Goal: Information Seeking & Learning: Check status

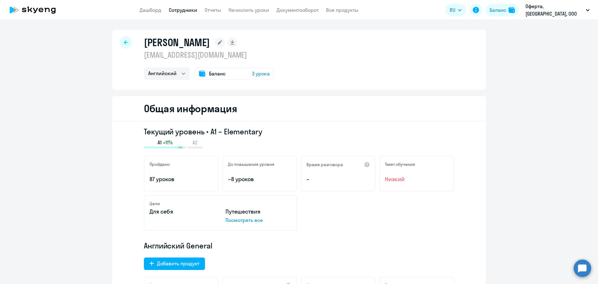
select select "english"
click at [121, 41] on div at bounding box center [126, 42] width 12 height 12
click at [187, 12] on link "Сотрудники" at bounding box center [183, 10] width 28 height 6
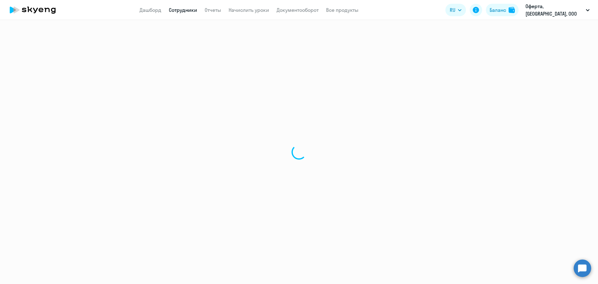
select select "30"
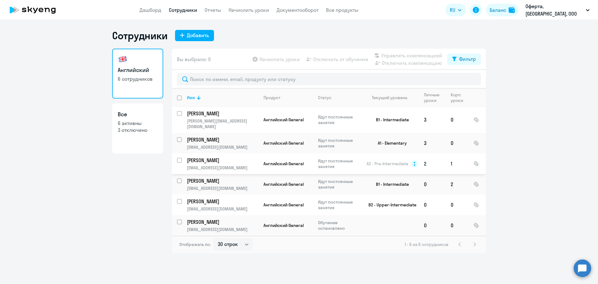
drag, startPoint x: 231, startPoint y: 162, endPoint x: 197, endPoint y: 153, distance: 36.0
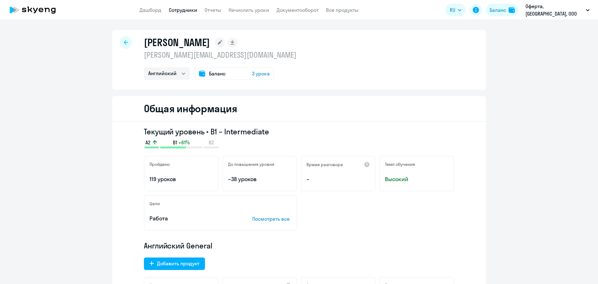
select select "english"
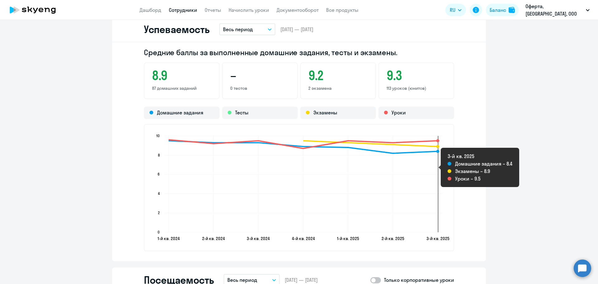
scroll to position [561, 0]
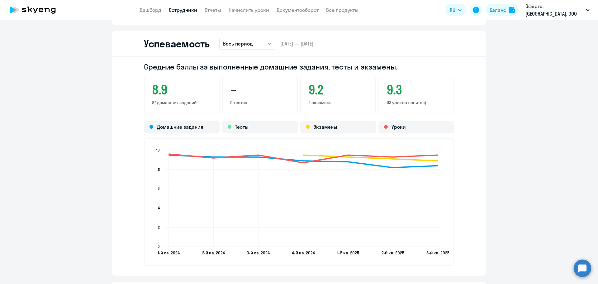
click at [254, 40] on button "Весь период" at bounding box center [247, 44] width 56 height 12
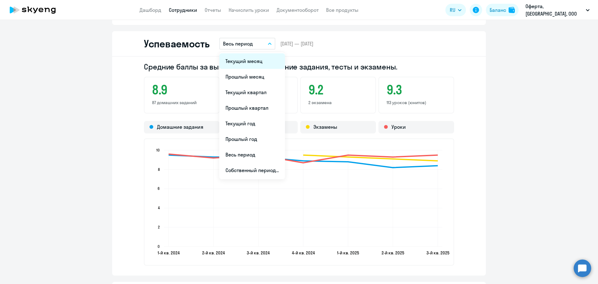
click at [265, 66] on li "Текущий месяц" at bounding box center [252, 61] width 66 height 16
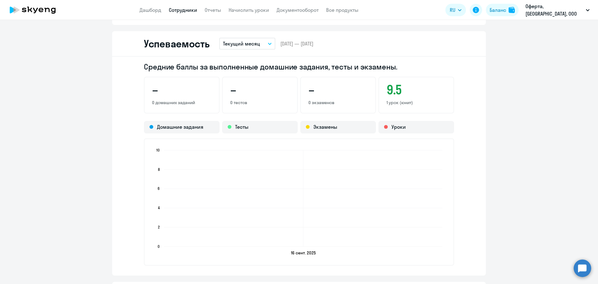
click at [254, 36] on div "Успеваемость Текущий месяц Текущий месяц Прошлый месяц Текущий квартал Прошлый …" at bounding box center [299, 44] width 374 height 26
click at [254, 43] on p "Текущий месяц" at bounding box center [241, 43] width 37 height 7
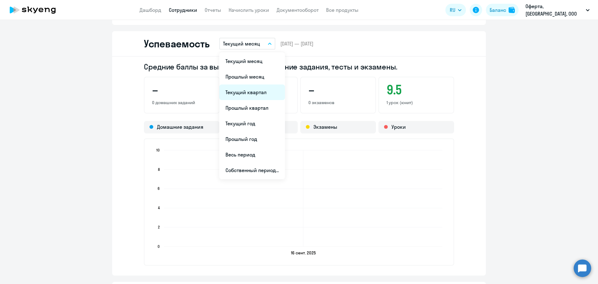
click at [261, 93] on li "Текущий квартал" at bounding box center [252, 92] width 66 height 16
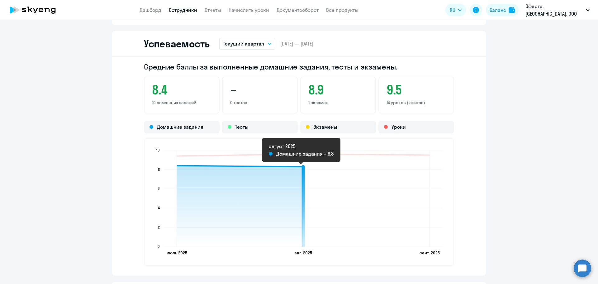
click at [302, 167] on circle at bounding box center [303, 166] width 3 height 3
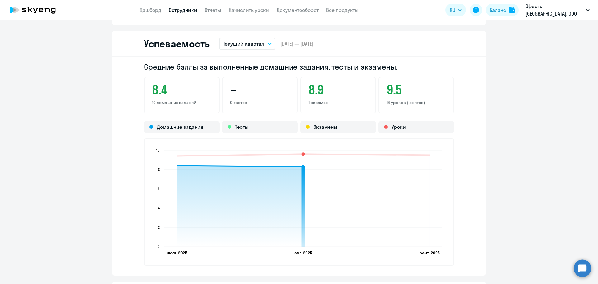
click at [302, 168] on circle at bounding box center [303, 166] width 3 height 3
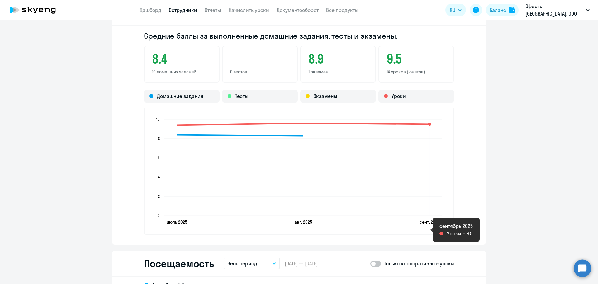
scroll to position [592, 0]
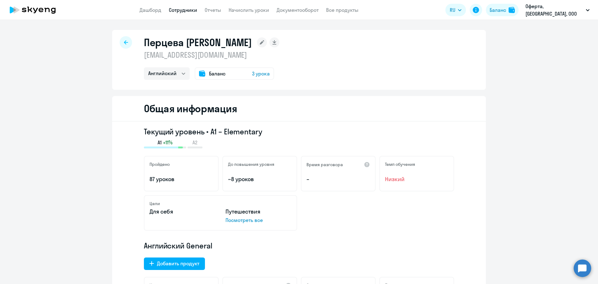
select select "english"
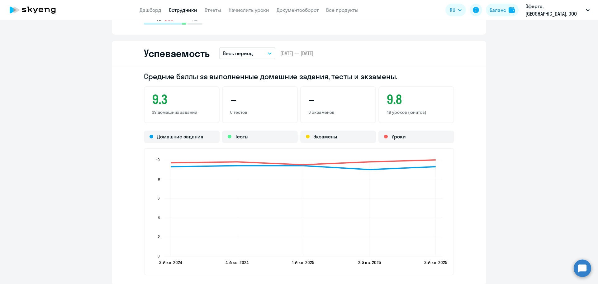
scroll to position [561, 0]
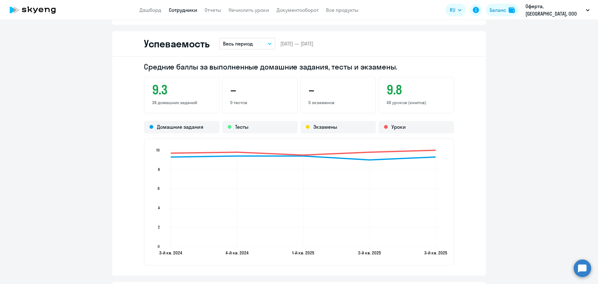
click at [232, 46] on p "Весь период" at bounding box center [238, 43] width 30 height 7
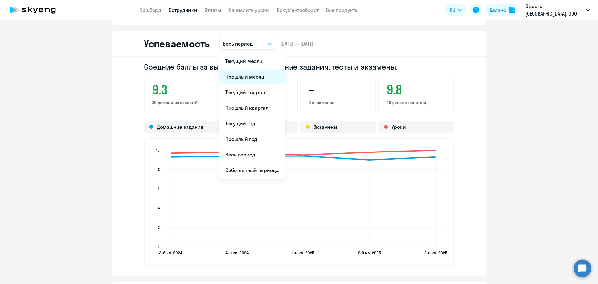
click at [258, 81] on li "Прошлый месяц" at bounding box center [252, 77] width 66 height 16
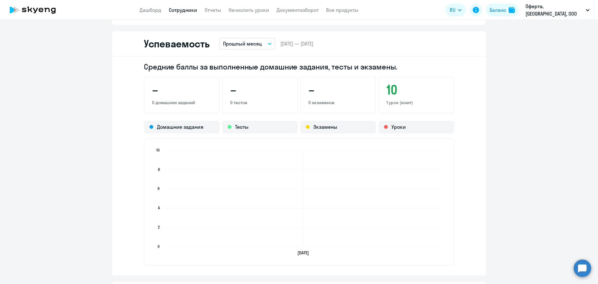
click at [256, 45] on p "Прошлый месяц" at bounding box center [242, 43] width 39 height 7
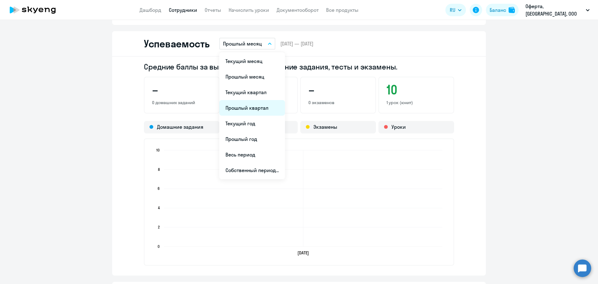
click at [273, 111] on li "Прошлый квартал" at bounding box center [252, 108] width 66 height 16
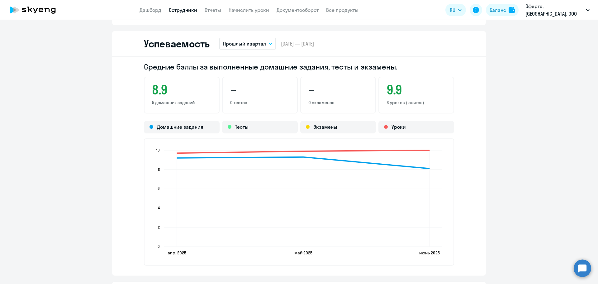
click at [255, 44] on p "Прошлый квартал" at bounding box center [244, 43] width 43 height 7
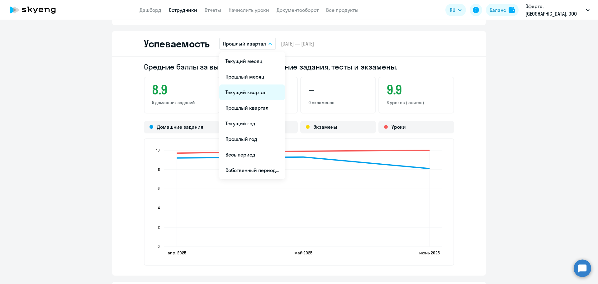
click at [259, 94] on li "Текущий квартал" at bounding box center [252, 92] width 66 height 16
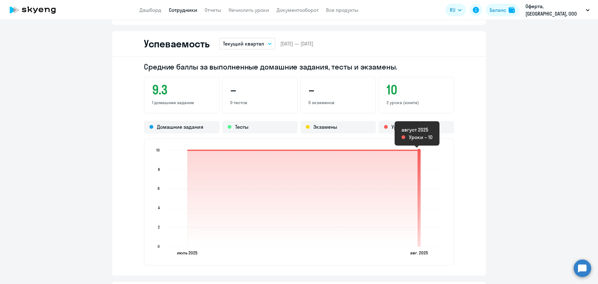
click at [418, 150] on circle at bounding box center [419, 150] width 3 height 3
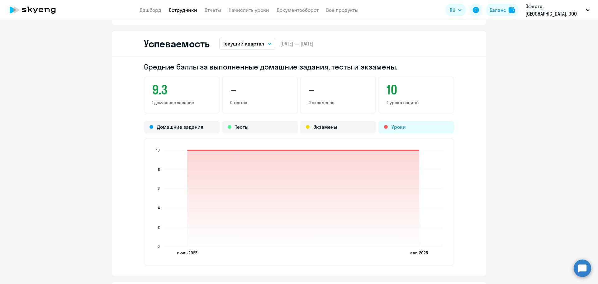
click at [398, 129] on div "Уроки" at bounding box center [416, 127] width 76 height 12
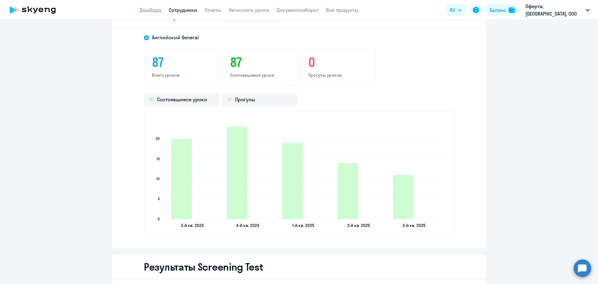
scroll to position [841, 0]
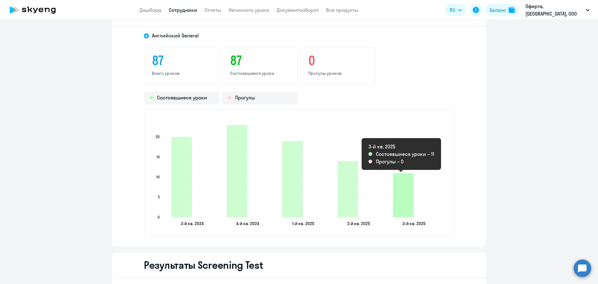
click at [410, 192] on icon "2025-09-26T21:00:00.000Z Состоявшиеся уроки 11" at bounding box center [403, 195] width 21 height 44
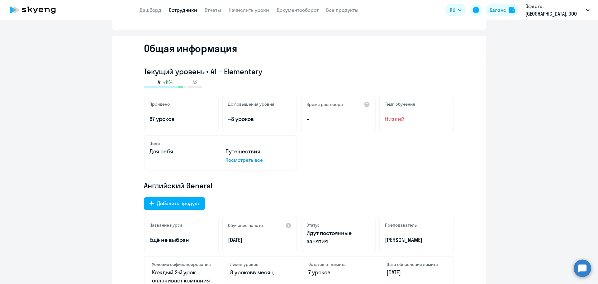
scroll to position [0, 0]
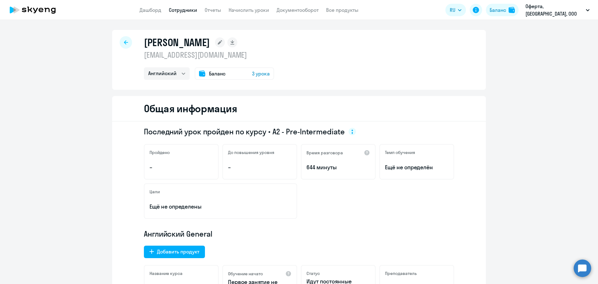
select select "english"
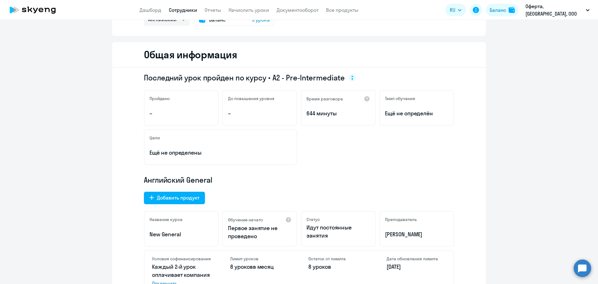
scroll to position [156, 0]
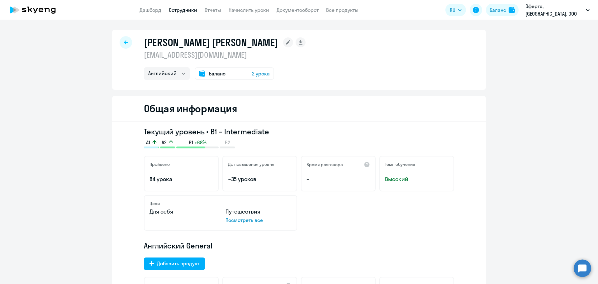
select select "english"
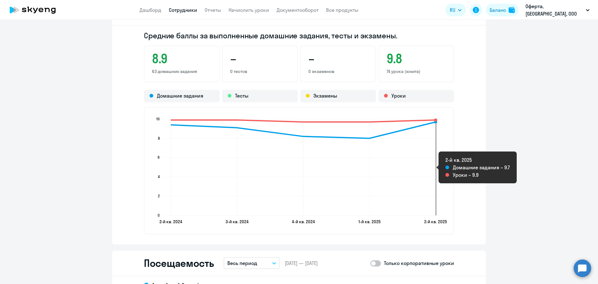
scroll to position [498, 0]
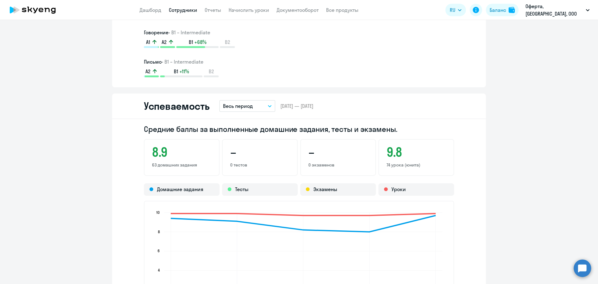
click at [237, 102] on p "Весь период" at bounding box center [238, 105] width 30 height 7
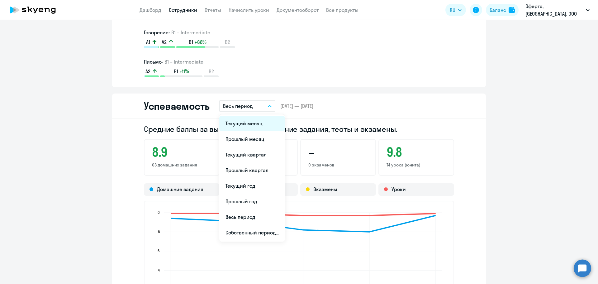
click at [255, 125] on li "Текущий месяц" at bounding box center [252, 124] width 66 height 16
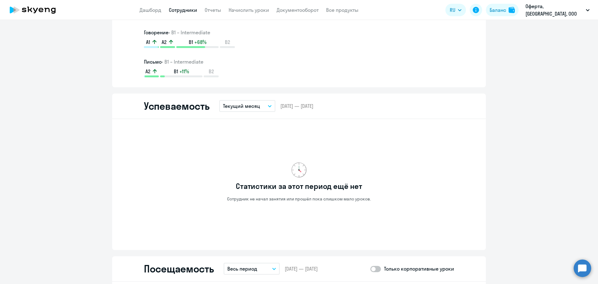
click at [253, 104] on p "Текущий месяц" at bounding box center [241, 105] width 37 height 7
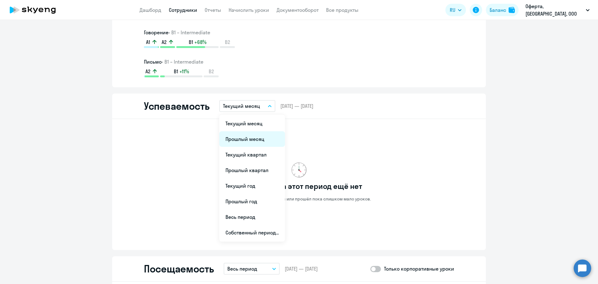
click at [259, 136] on li "Прошлый месяц" at bounding box center [252, 139] width 66 height 16
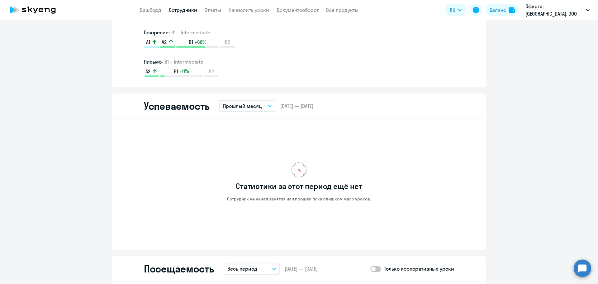
click at [257, 107] on p "Прошлый месяц" at bounding box center [242, 105] width 39 height 7
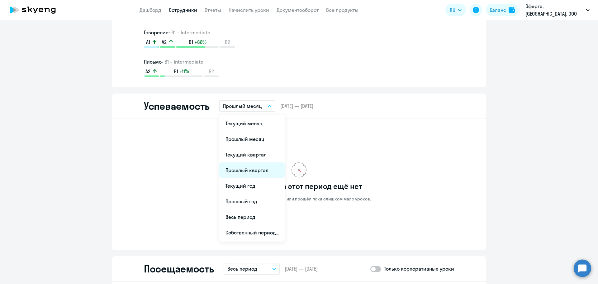
click at [252, 171] on li "Прошлый квартал" at bounding box center [252, 170] width 66 height 16
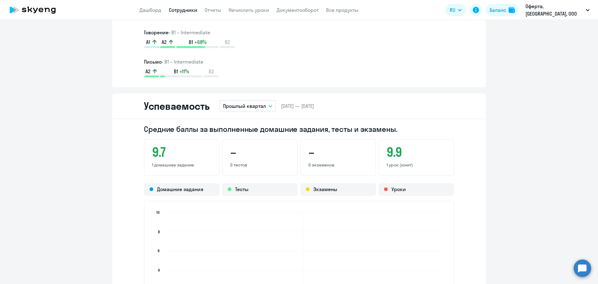
click at [254, 106] on p "Прошлый квартал" at bounding box center [244, 105] width 43 height 7
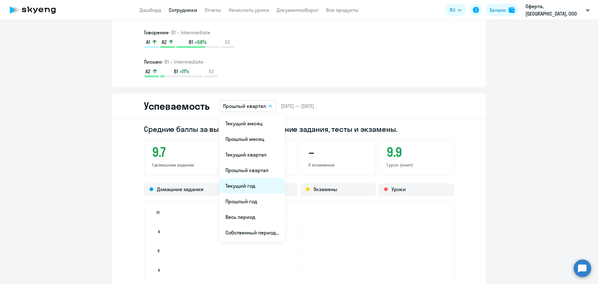
click at [243, 192] on li "Текущий год" at bounding box center [252, 186] width 66 height 16
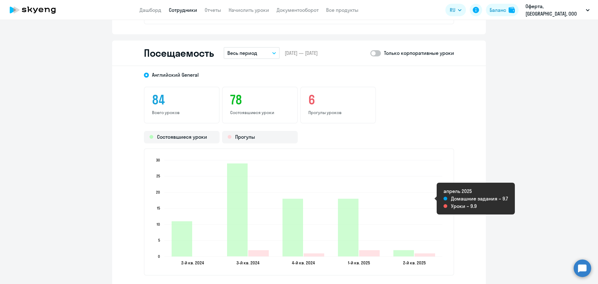
scroll to position [810, 0]
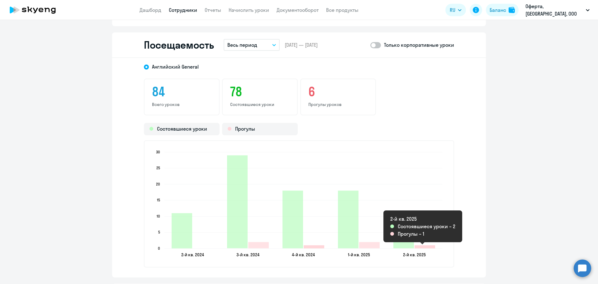
click at [416, 247] on icon "2025-04-03T21:00:00.000Z Прогулы 1" at bounding box center [425, 246] width 21 height 3
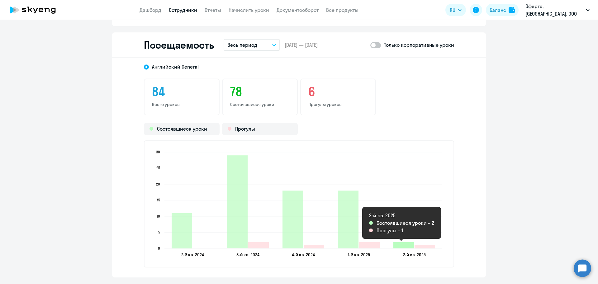
click at [400, 245] on icon "2025-04-03T21:00:00.000Z Состоявшиеся уроки 2" at bounding box center [403, 245] width 21 height 6
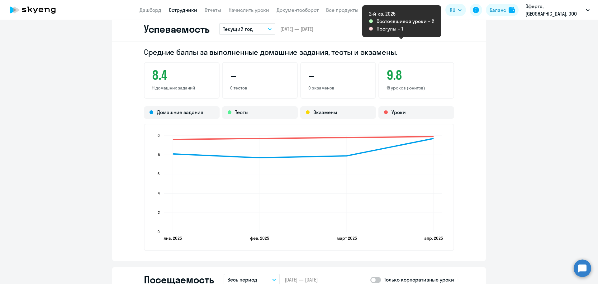
scroll to position [420, 0]
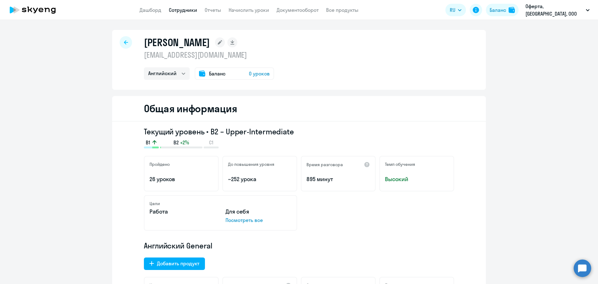
select select "english"
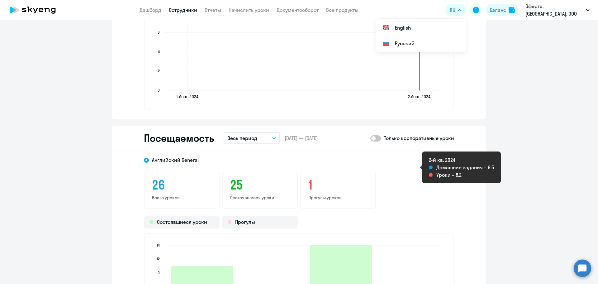
scroll to position [716, 0]
